Goal: Book appointment/travel/reservation

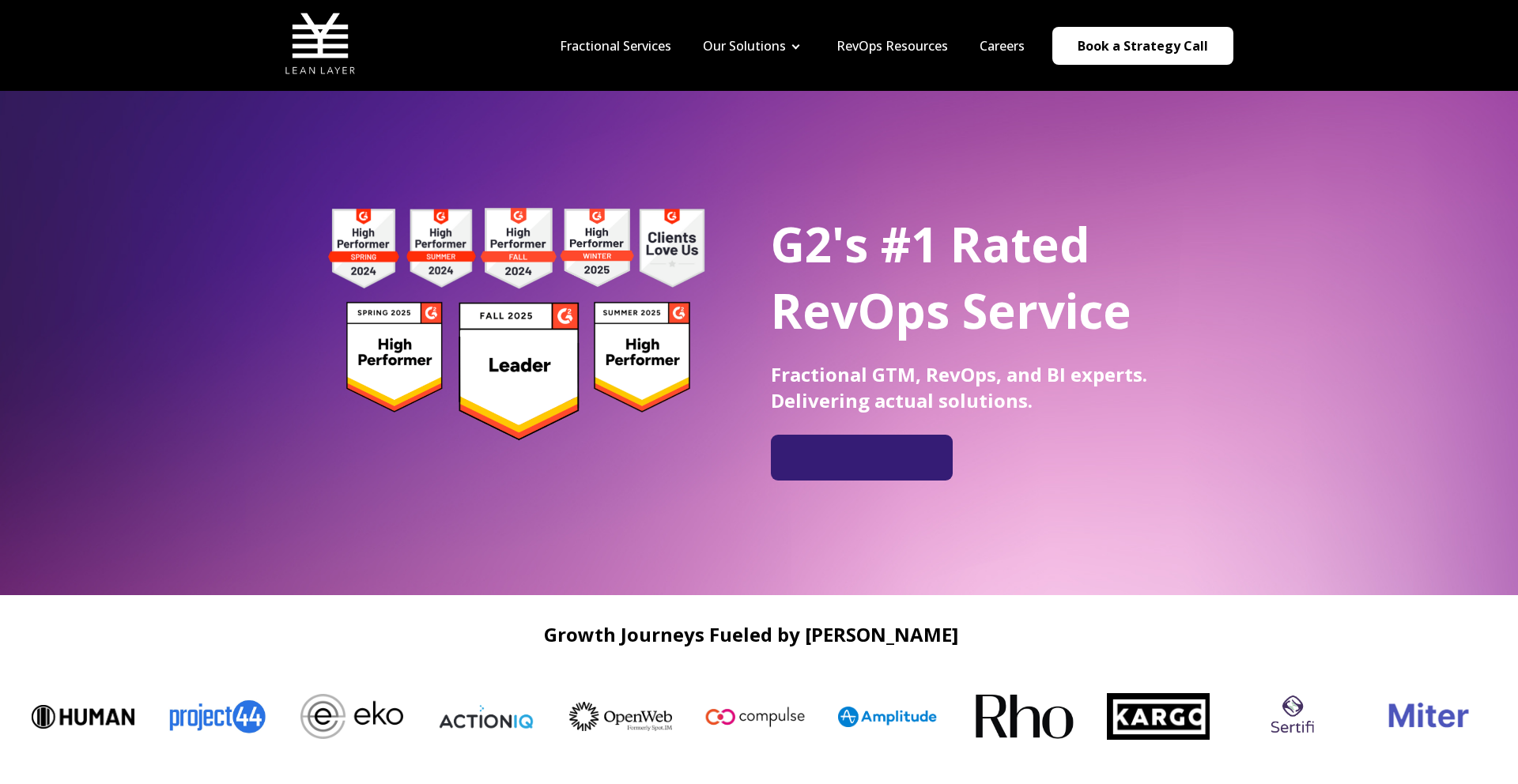
scroll to position [10, 0]
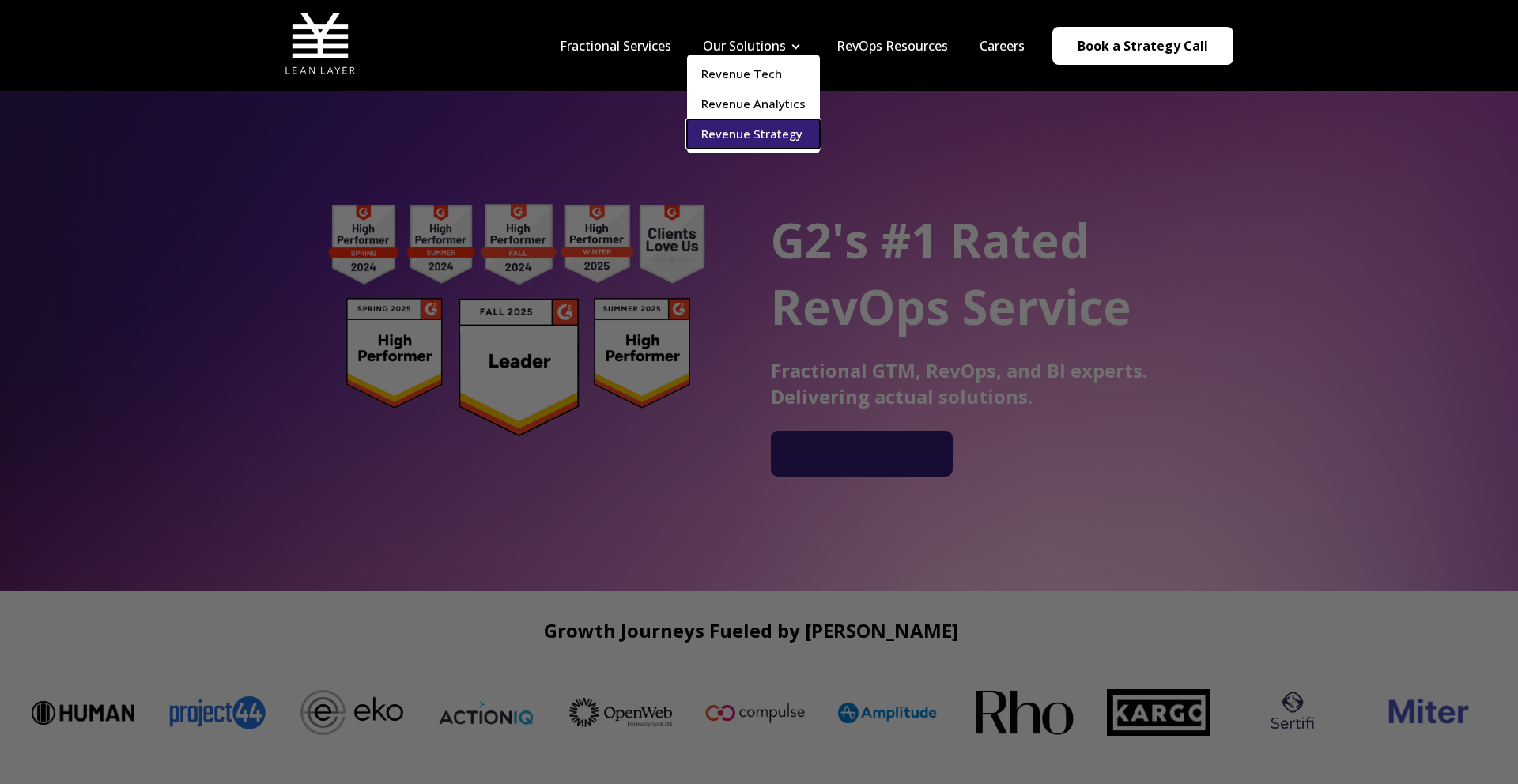
click at [754, 139] on link "Revenue Strategy" at bounding box center [753, 135] width 133 height 29
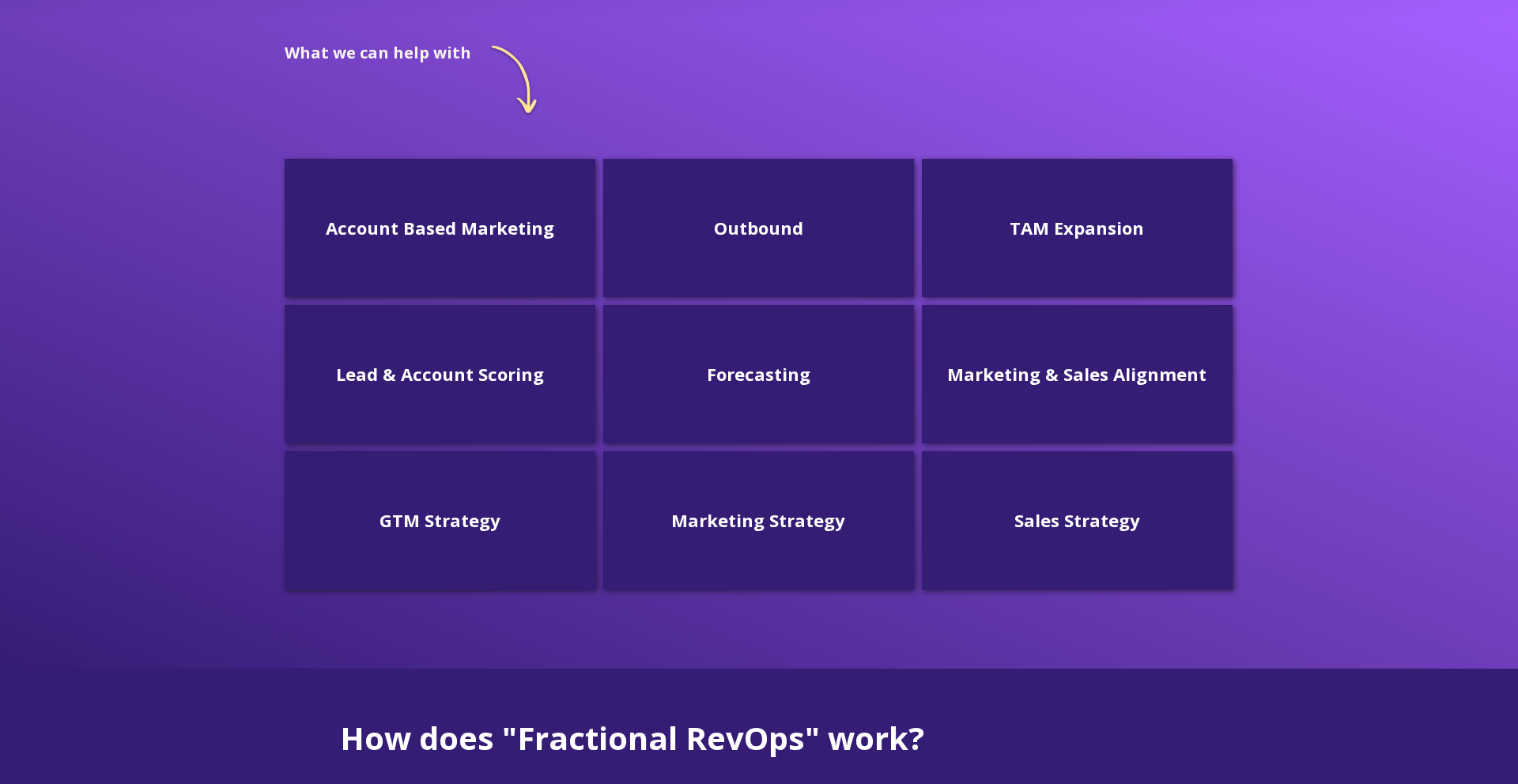
scroll to position [429, 0]
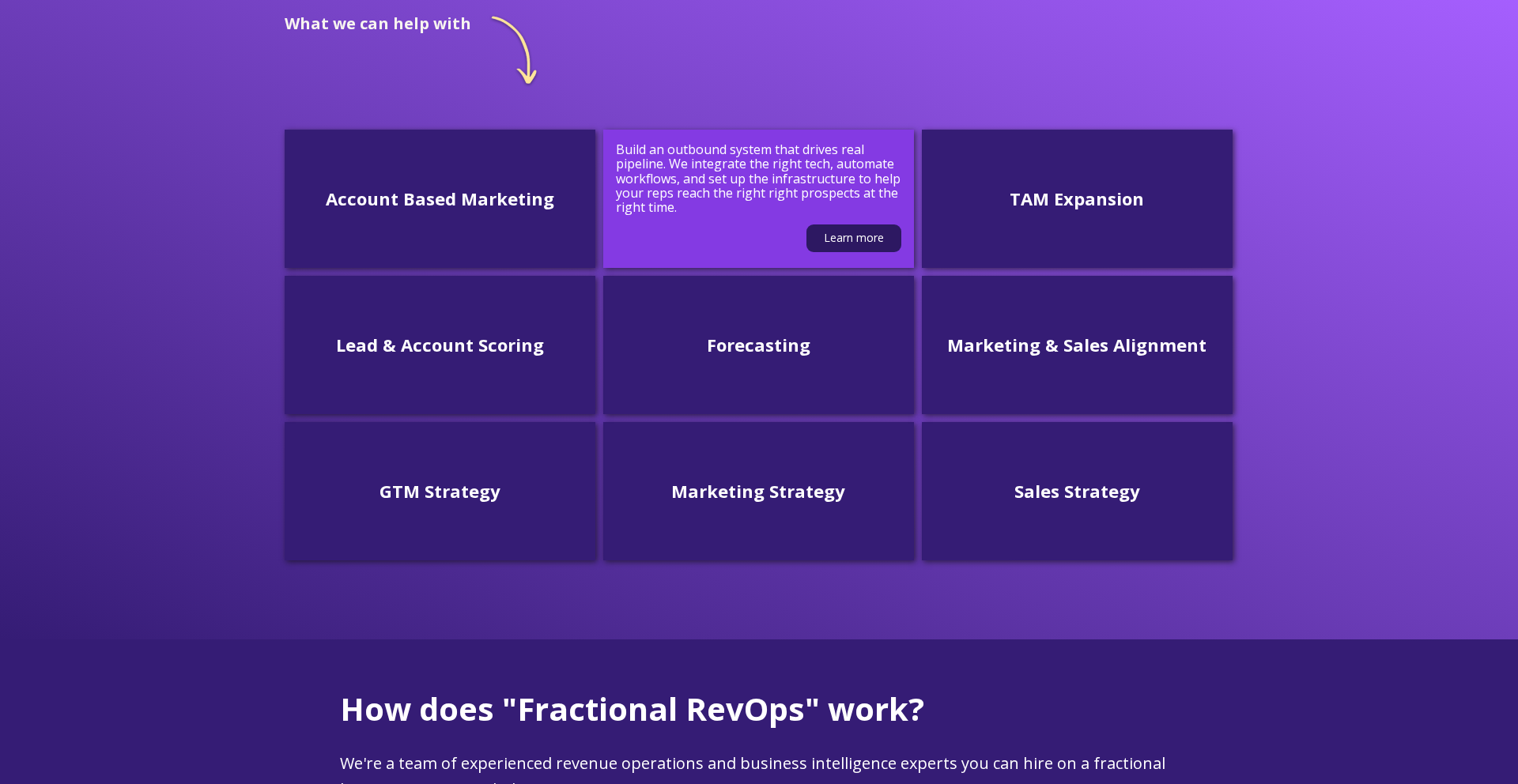
click at [789, 195] on p "Build an outbound system that drives real pipeline. We integrate the right tech…" at bounding box center [759, 178] width 286 height 73
click at [853, 228] on link "Learn more" at bounding box center [853, 239] width 95 height 28
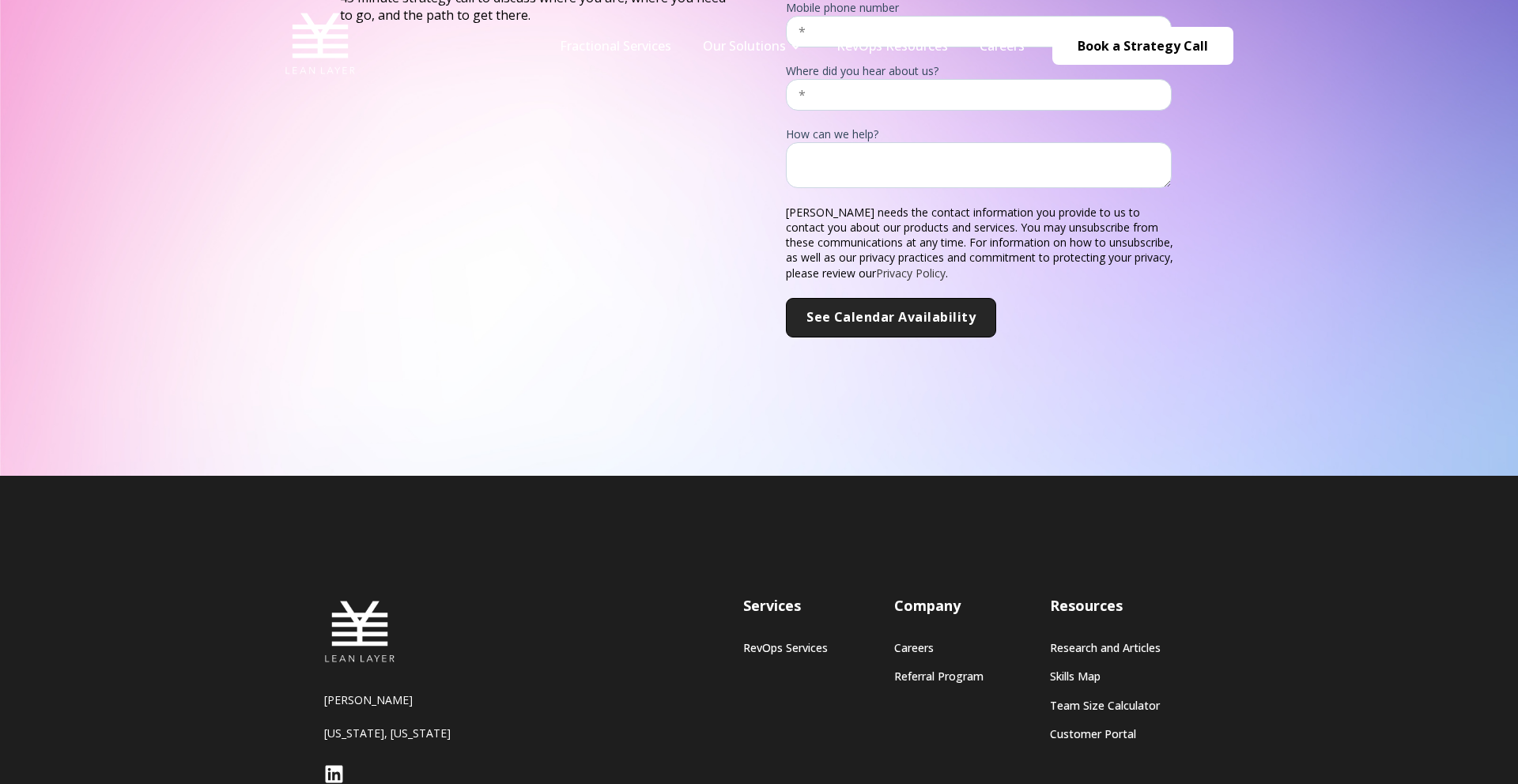
scroll to position [470, 0]
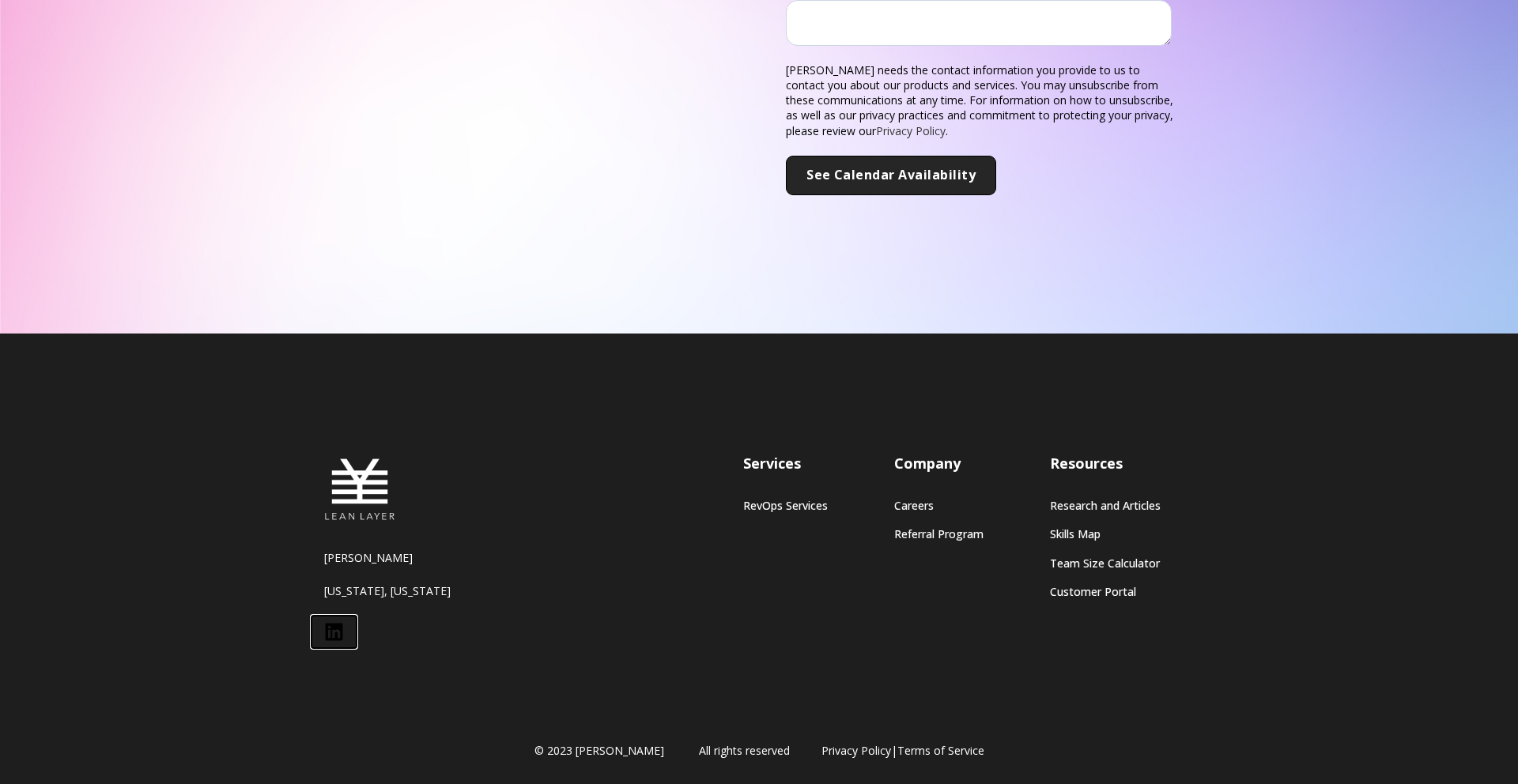
click at [328, 636] on icon at bounding box center [334, 631] width 19 height 19
